Goal: Contribute content

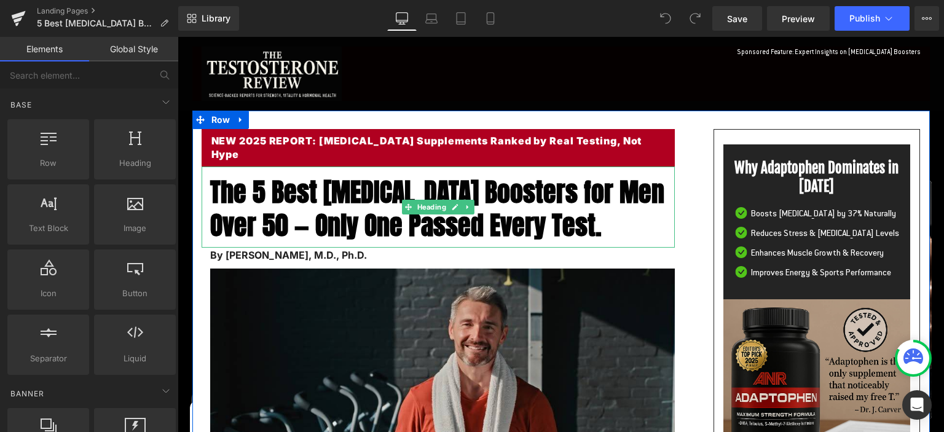
click at [267, 183] on span "The 5 Best [MEDICAL_DATA] Boosters for Men Over 50 — Only One Passed Every Test." at bounding box center [437, 209] width 454 height 73
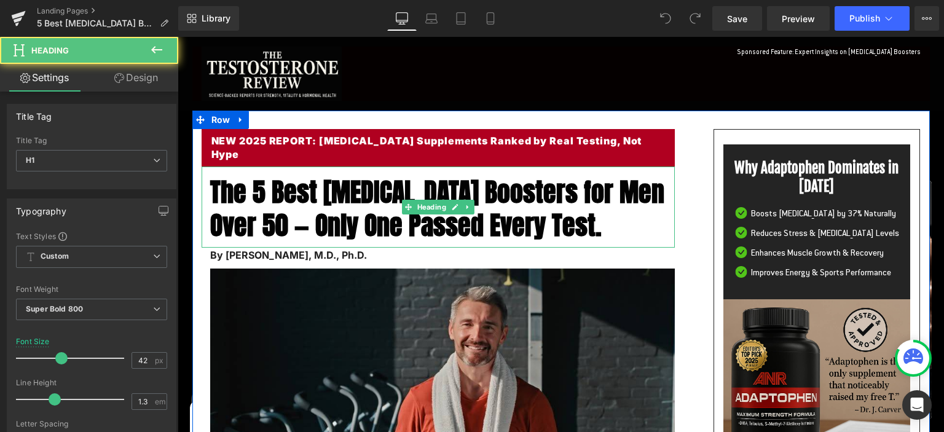
click at [265, 193] on span "The 5 Best [MEDICAL_DATA] Boosters for Men Over 50 — Only One Passed Every Test." at bounding box center [437, 209] width 454 height 73
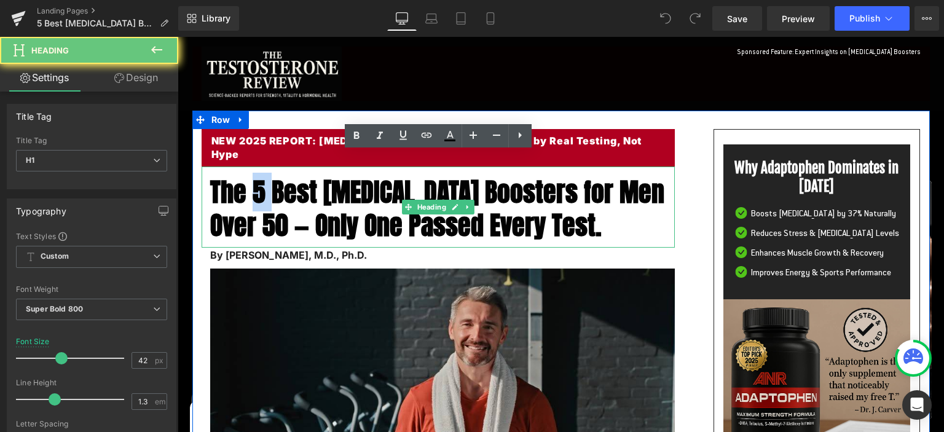
click at [265, 192] on span "The 5 Best [MEDICAL_DATA] Boosters for Men Over 50 — Only One Passed Every Test." at bounding box center [437, 209] width 454 height 73
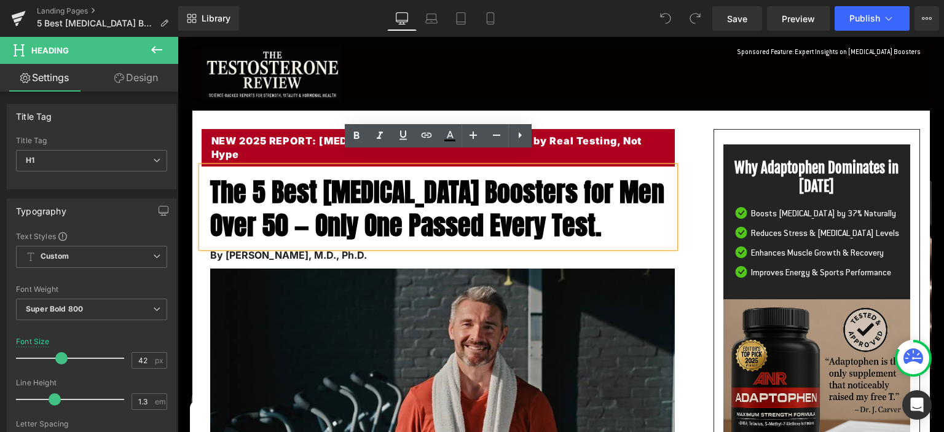
click at [211, 174] on span "The 5 Best [MEDICAL_DATA] Boosters for Men Over 50 — Only One Passed Every Test." at bounding box center [437, 209] width 454 height 73
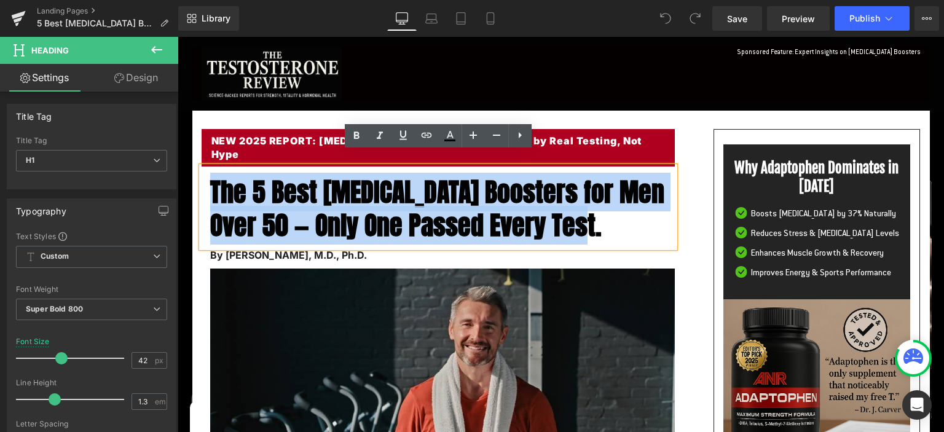
drag, startPoint x: 215, startPoint y: 175, endPoint x: 616, endPoint y: 205, distance: 402.4
click at [616, 205] on span "The 5 Best [MEDICAL_DATA] Boosters for Men Over 50 — Only One Passed Every Test." at bounding box center [437, 209] width 454 height 73
paste div
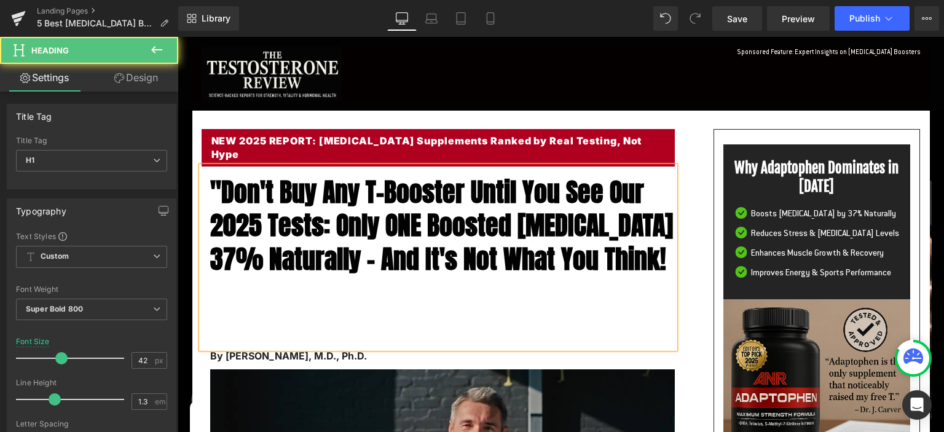
click at [229, 176] on span ""Don't Buy Any T-Booster Until You See Our 2025 Tests: Only ONE Boosted [MEDICA…" at bounding box center [441, 226] width 463 height 106
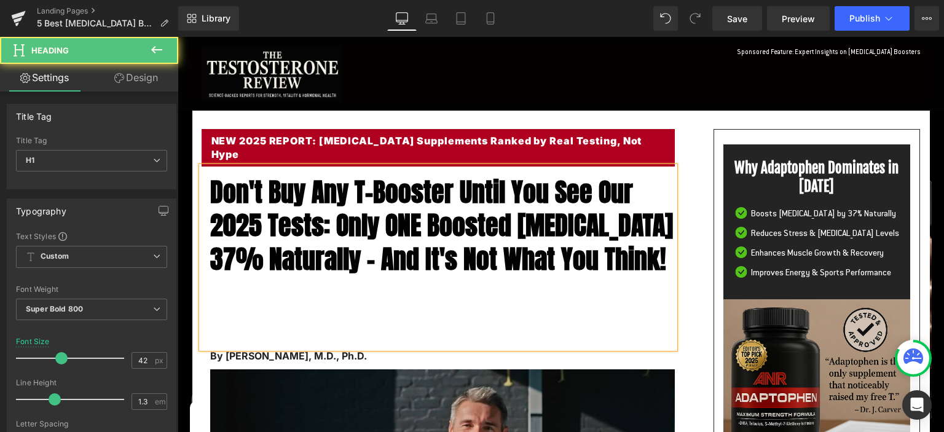
click at [247, 343] on h1 "Don't Buy Any T-Booster Until You See Our 2025 Tests: Only ONE Boosted [MEDICAL…" at bounding box center [442, 260] width 465 height 168
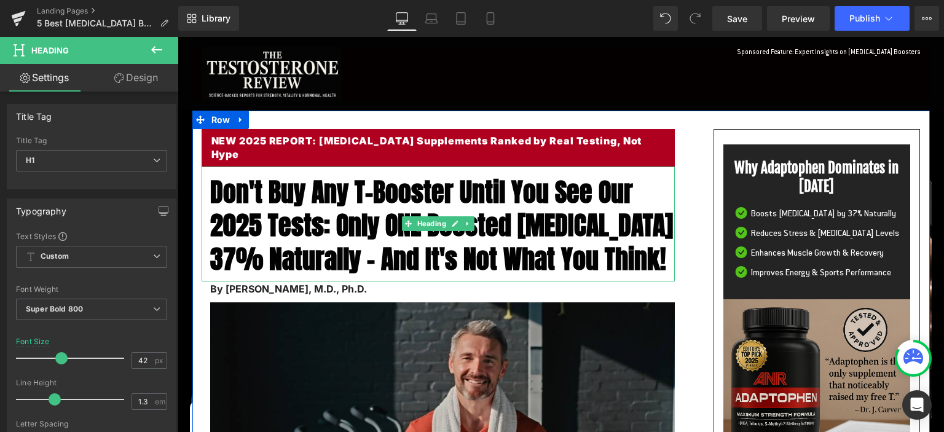
click at [219, 181] on span "Don't Buy Any T-Booster Until You See Our 2025 Tests: Only ONE Boosted [MEDICAL…" at bounding box center [441, 226] width 463 height 106
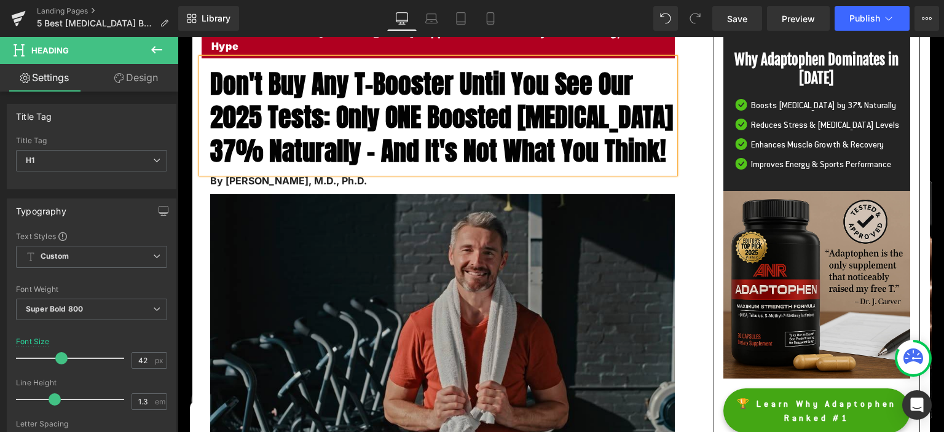
scroll to position [130, 0]
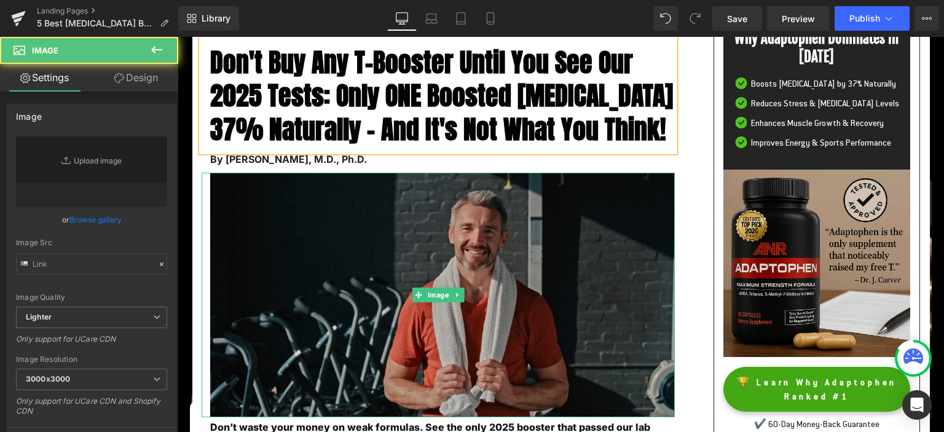
click at [400, 235] on img at bounding box center [438, 295] width 473 height 245
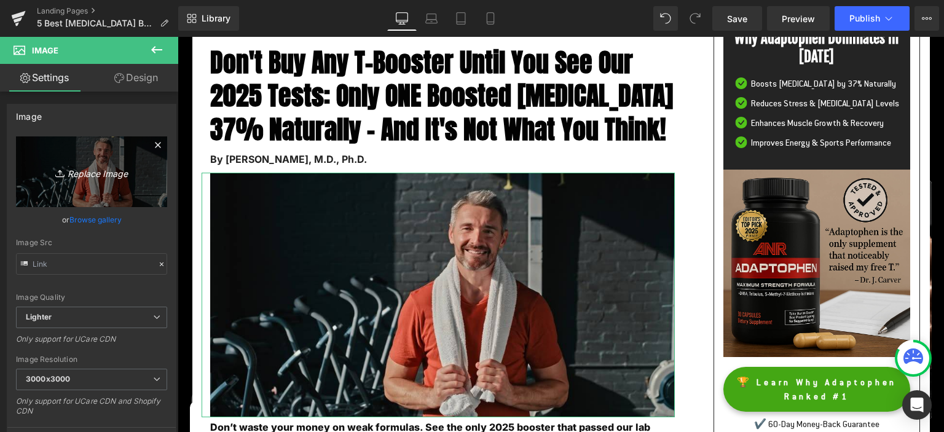
click at [109, 176] on icon "Replace Image" at bounding box center [91, 171] width 98 height 15
type input "C:\fakepath\ba1.jpg"
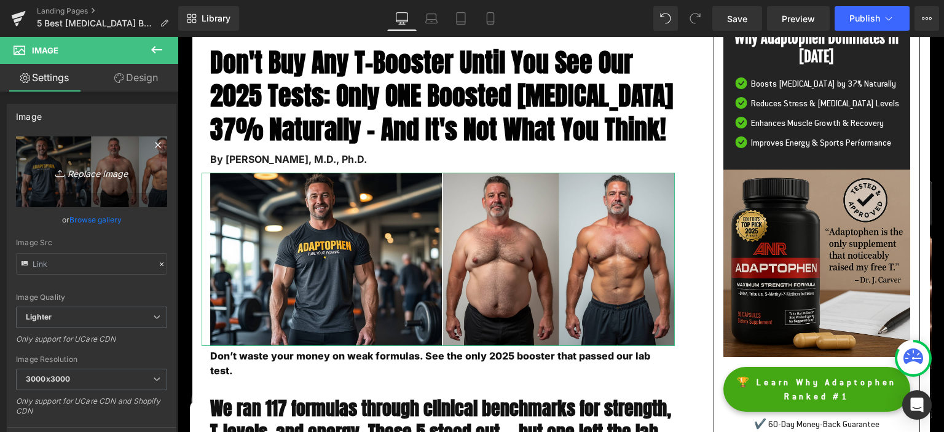
click at [92, 173] on icon "Replace Image" at bounding box center [91, 171] width 98 height 15
type input "C:\fakepath\joerogan1.jpg"
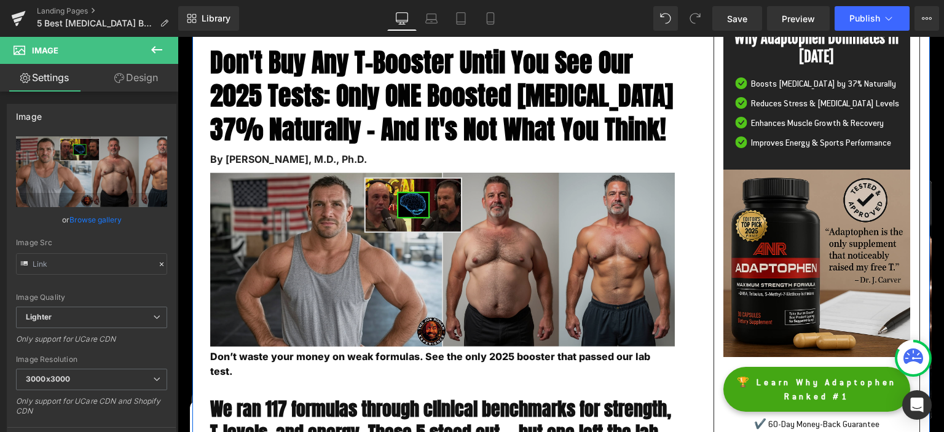
scroll to position [0, 0]
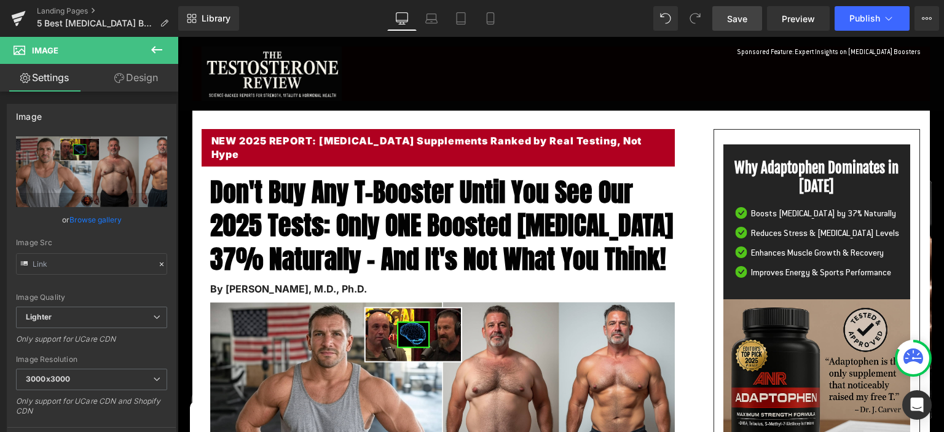
click at [736, 20] on span "Save" at bounding box center [737, 18] width 20 height 13
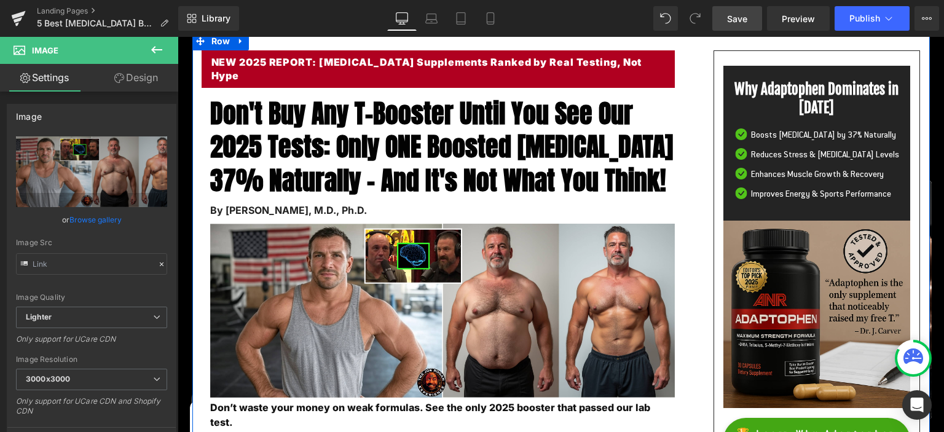
scroll to position [65, 0]
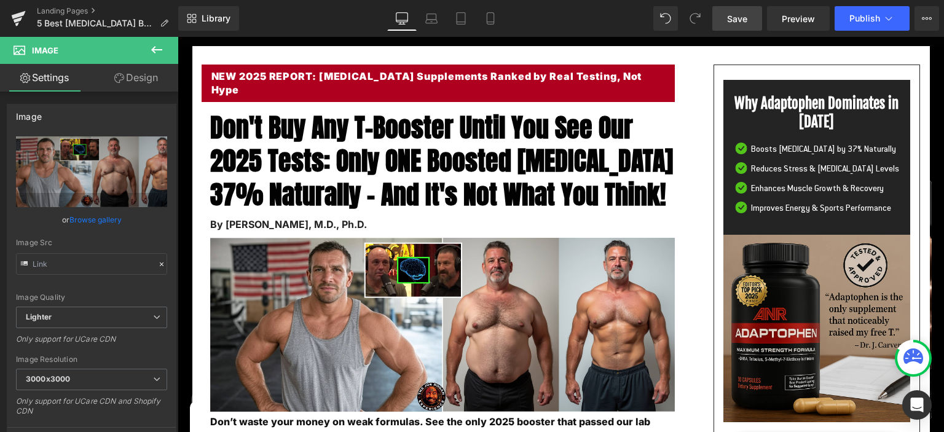
click at [726, 13] on link "Save" at bounding box center [737, 18] width 50 height 25
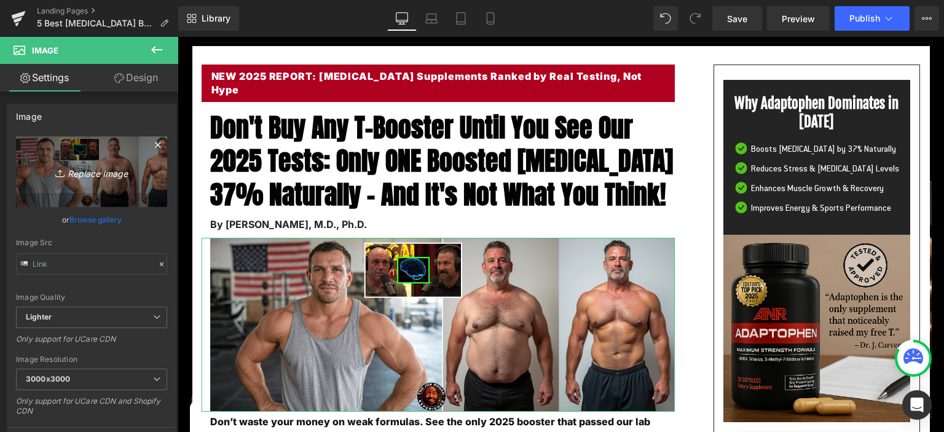
click at [99, 176] on icon "Replace Image" at bounding box center [91, 171] width 98 height 15
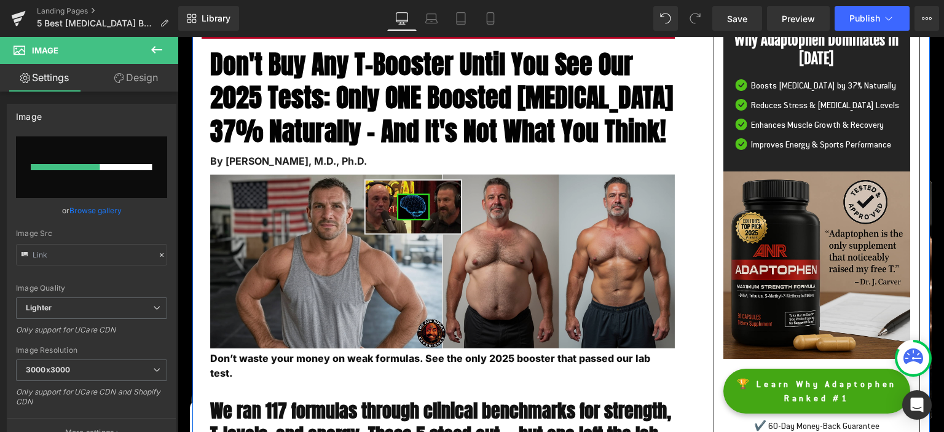
scroll to position [130, 0]
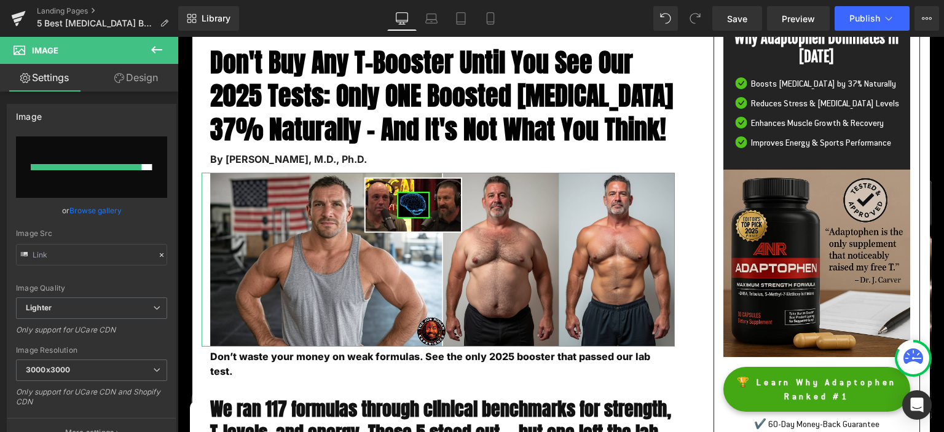
click at [90, 161] on input "file" at bounding box center [91, 166] width 151 height 61
type input "C:\fakepath\joerogan.jpg"
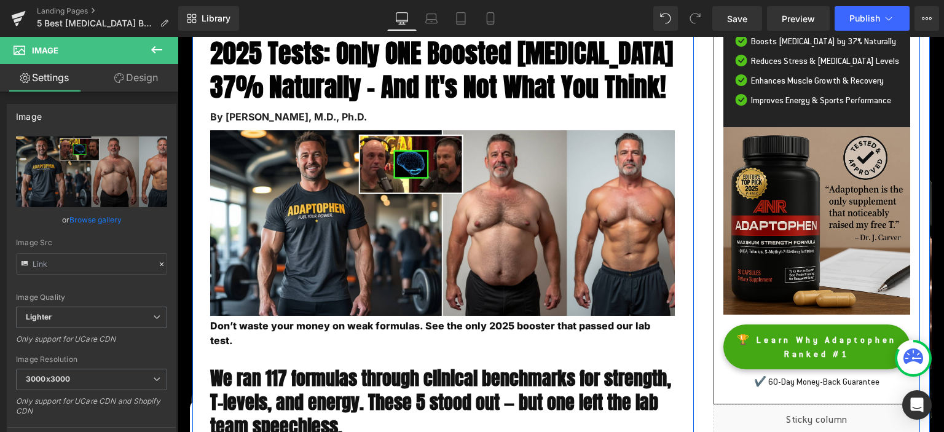
scroll to position [194, 0]
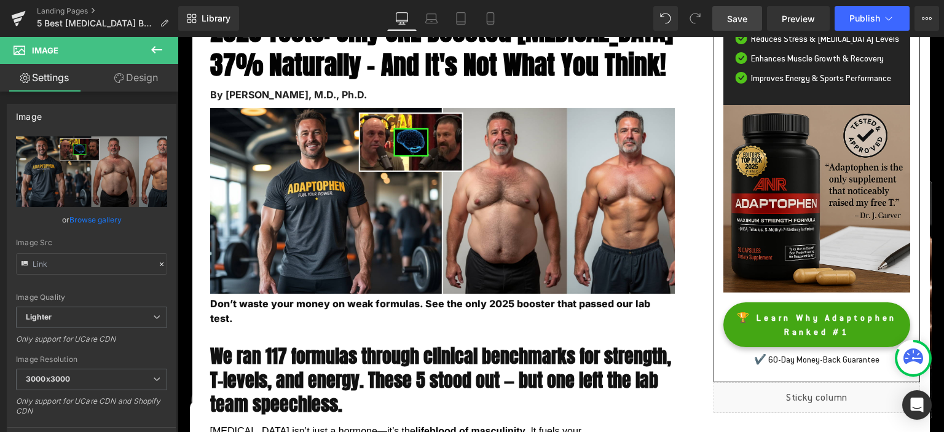
click at [734, 18] on span "Save" at bounding box center [737, 18] width 20 height 13
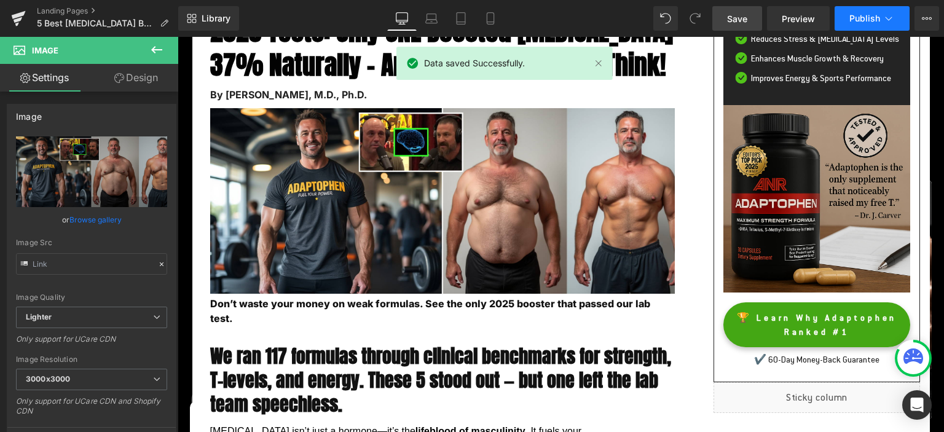
click at [869, 15] on span "Publish" at bounding box center [864, 19] width 31 height 10
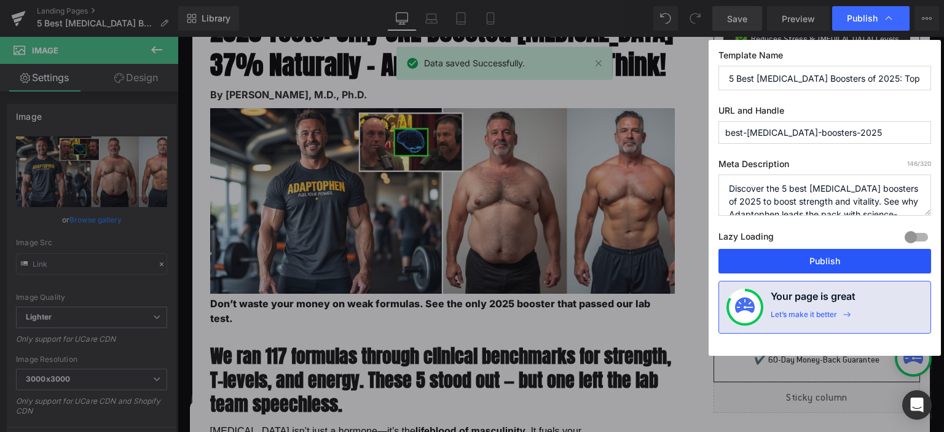
click at [815, 261] on button "Publish" at bounding box center [824, 261] width 213 height 25
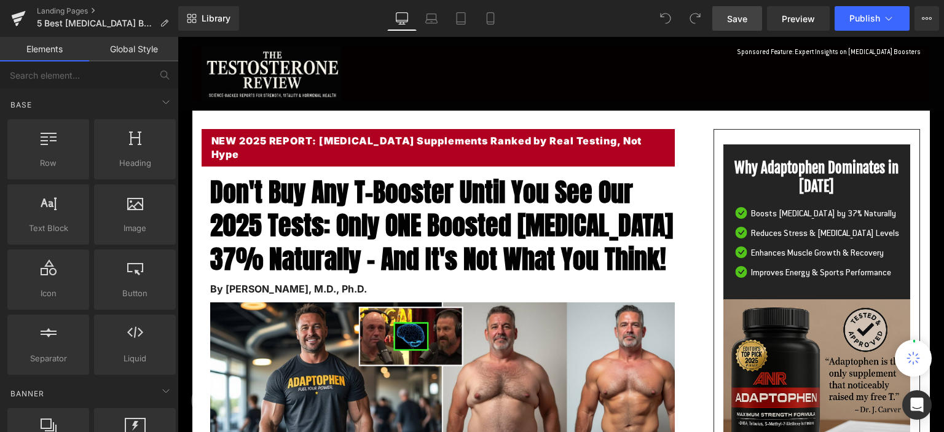
click at [735, 22] on span "Save" at bounding box center [737, 18] width 20 height 13
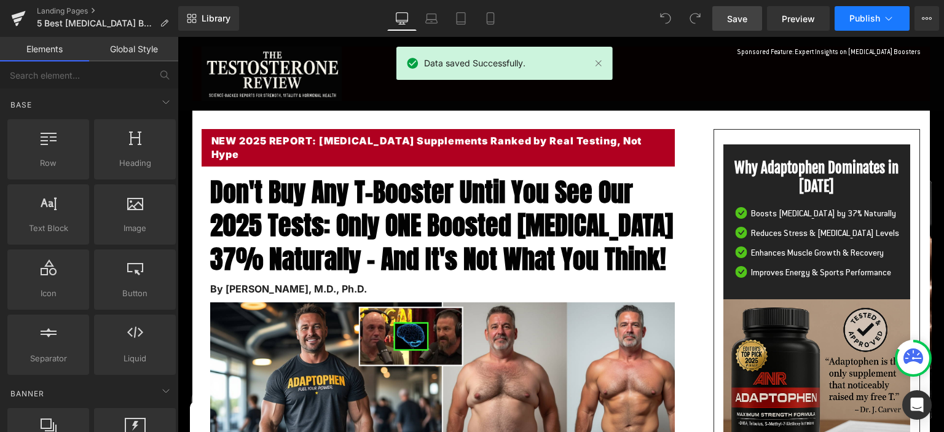
click at [866, 18] on span "Publish" at bounding box center [864, 19] width 31 height 10
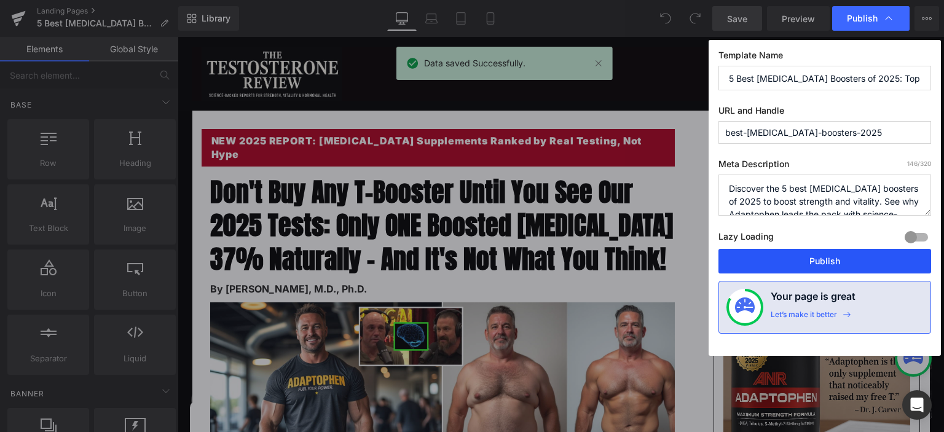
drag, startPoint x: 828, startPoint y: 262, endPoint x: 363, endPoint y: 222, distance: 466.2
click at [828, 262] on button "Publish" at bounding box center [824, 261] width 213 height 25
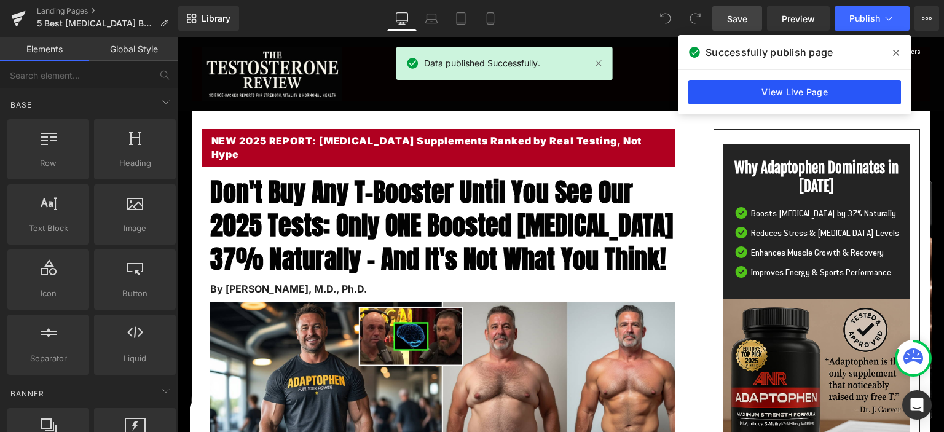
click at [785, 85] on link "View Live Page" at bounding box center [794, 92] width 213 height 25
